Goal: Navigation & Orientation: Find specific page/section

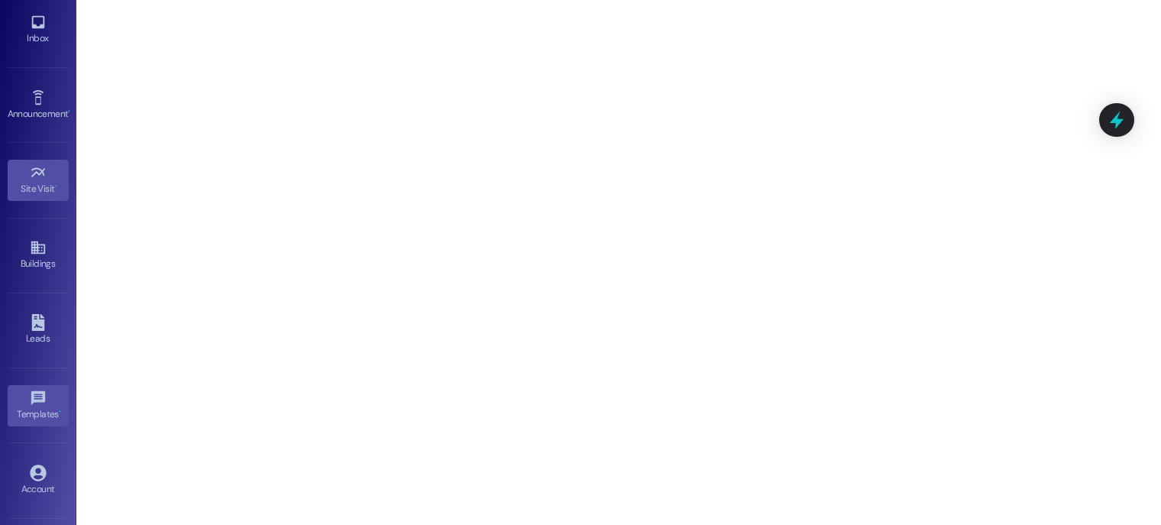
scroll to position [73, 0]
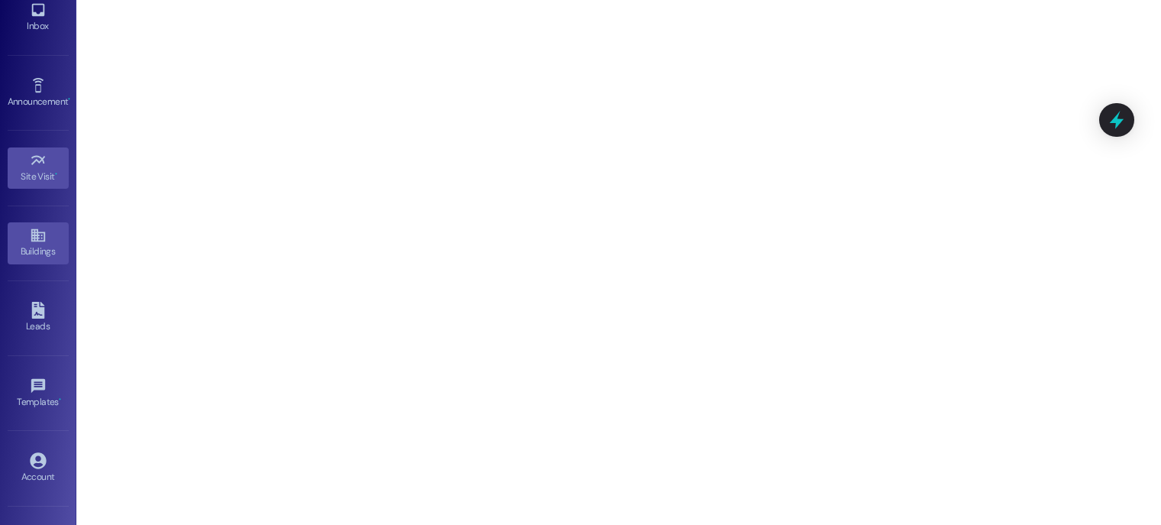
click at [34, 244] on div "Buildings" at bounding box center [38, 251] width 76 height 15
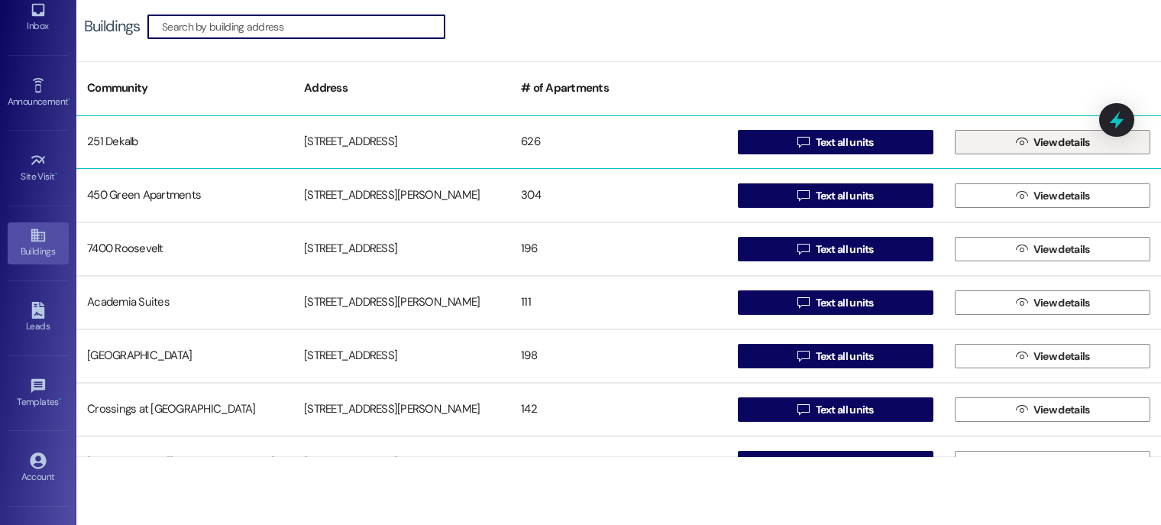
click at [1037, 143] on span "View details" at bounding box center [1061, 142] width 57 height 16
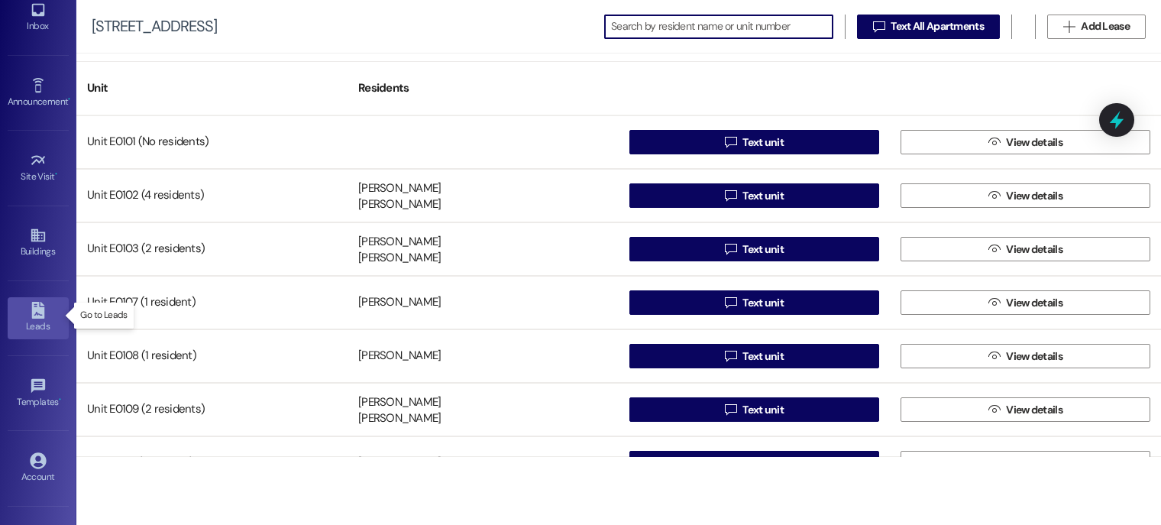
scroll to position [125, 0]
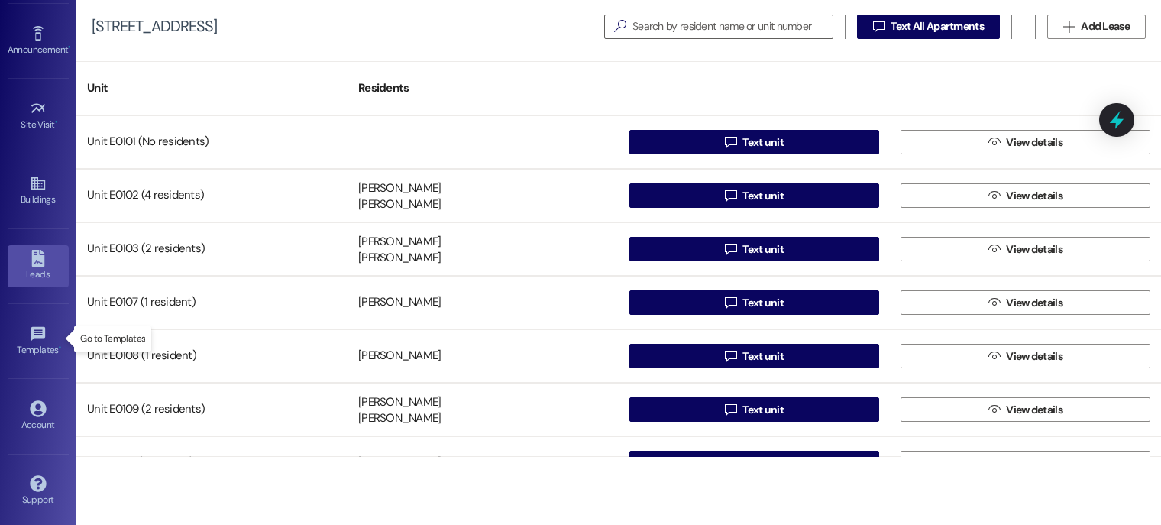
click at [44, 332] on link "Templates •" at bounding box center [38, 341] width 61 height 41
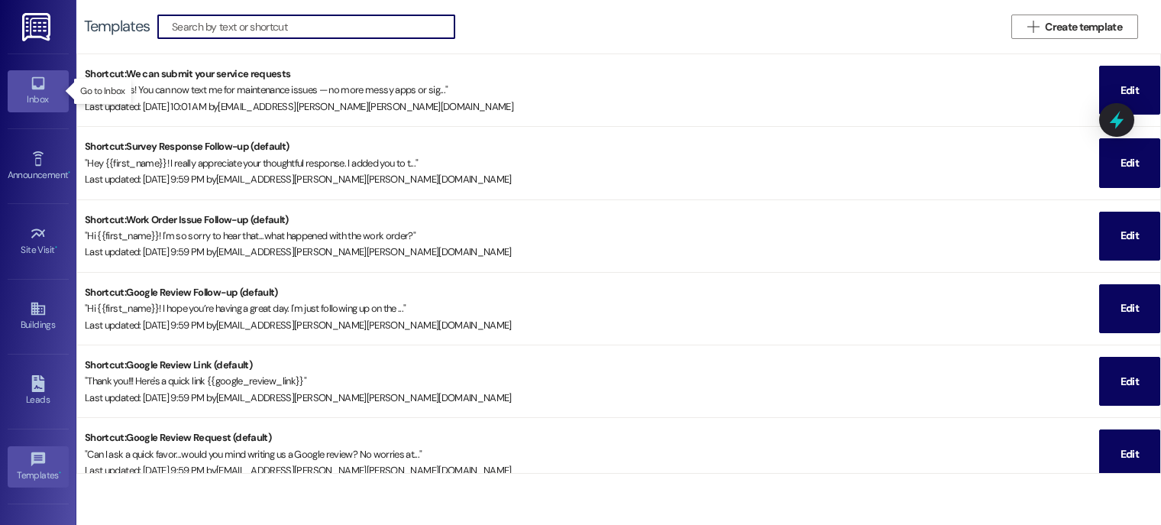
click at [37, 80] on icon at bounding box center [38, 83] width 17 height 17
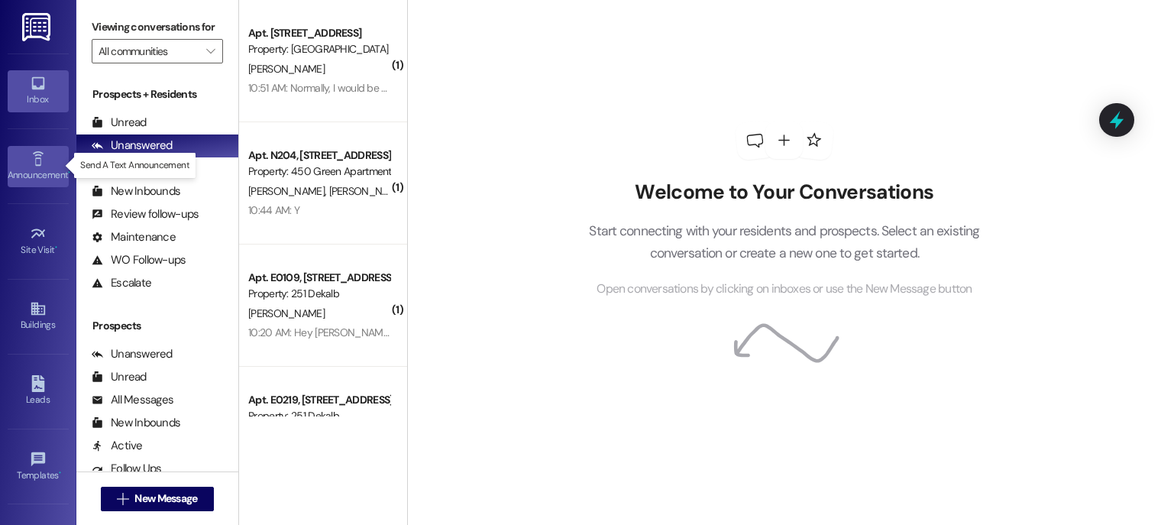
click at [40, 165] on icon at bounding box center [38, 158] width 17 height 17
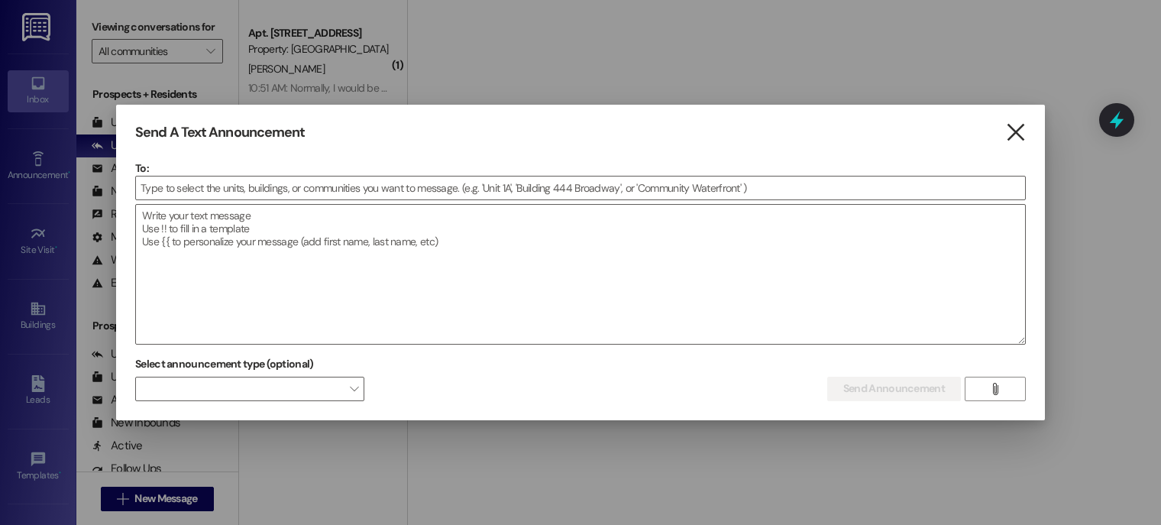
click at [1017, 130] on icon "" at bounding box center [1015, 133] width 21 height 16
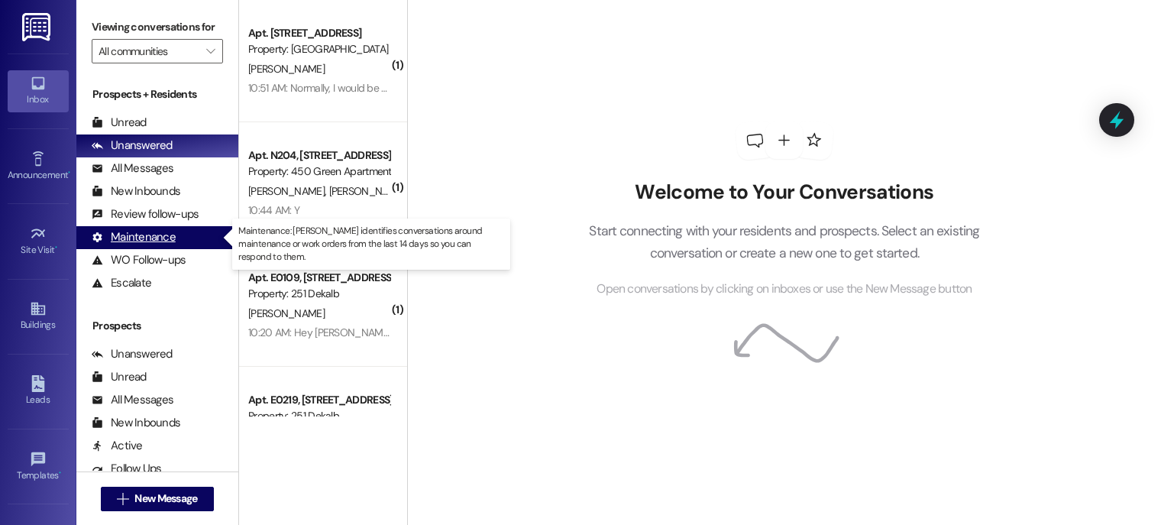
click at [153, 232] on div "Maintenance" at bounding box center [134, 237] width 84 height 16
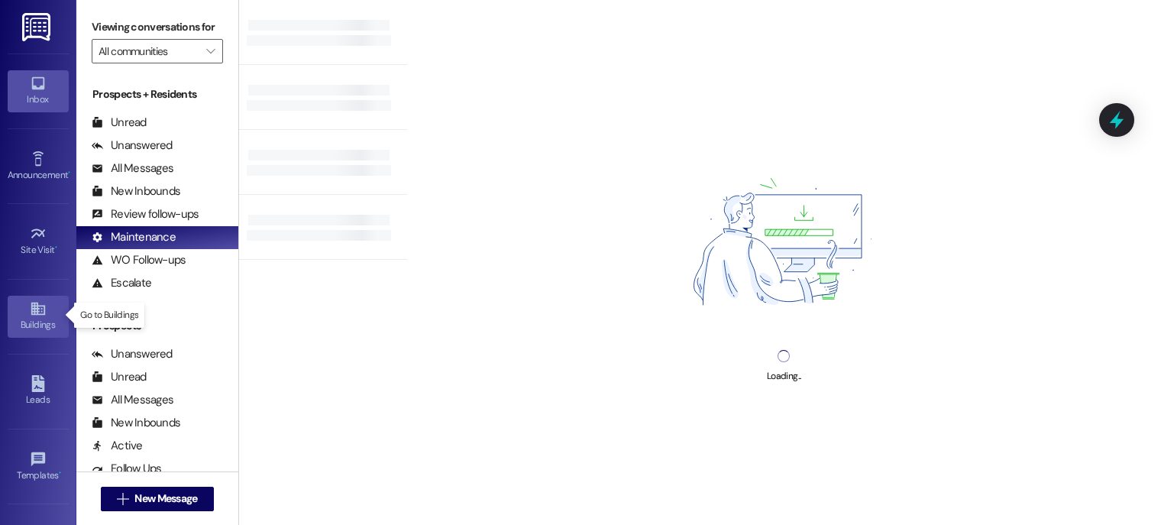
click at [50, 306] on link "Buildings" at bounding box center [38, 316] width 61 height 41
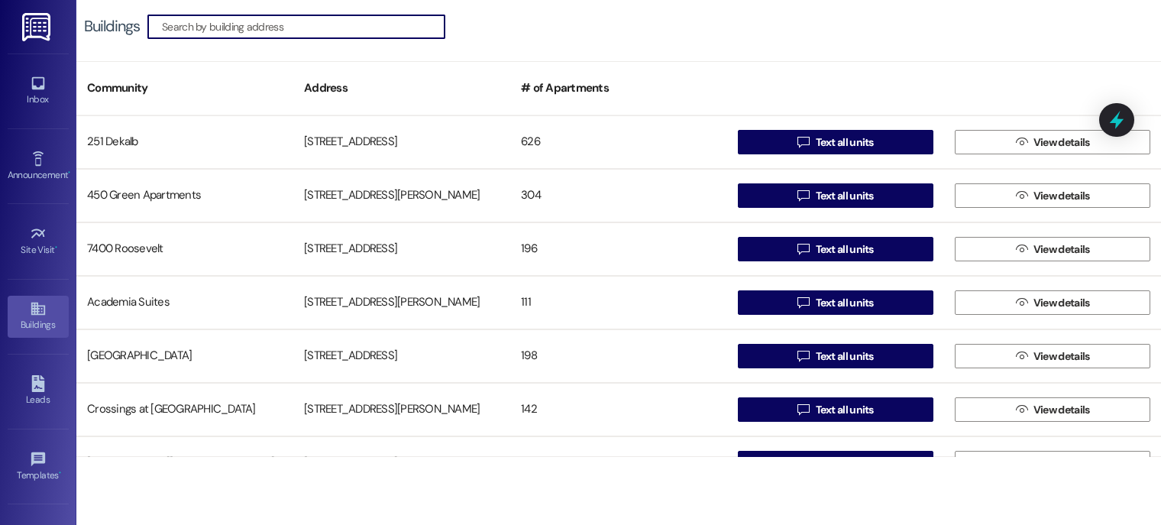
click at [934, 76] on div at bounding box center [835, 80] width 217 height 21
